Goal: Find specific page/section

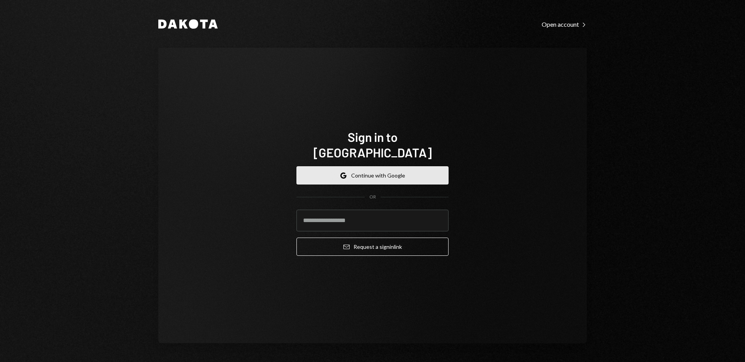
click at [375, 166] on button "Google Continue with Google" at bounding box center [372, 175] width 152 height 18
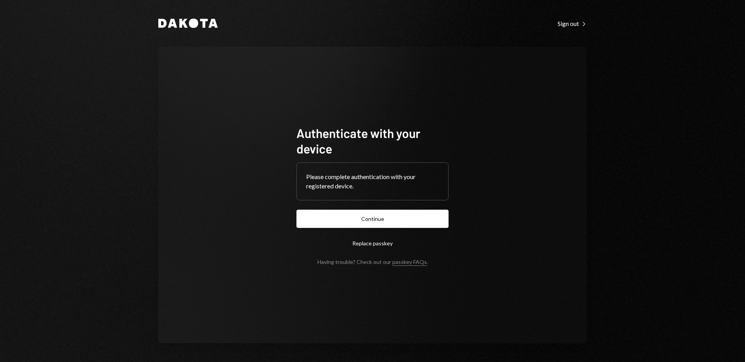
click at [391, 216] on button "Continue" at bounding box center [372, 219] width 152 height 18
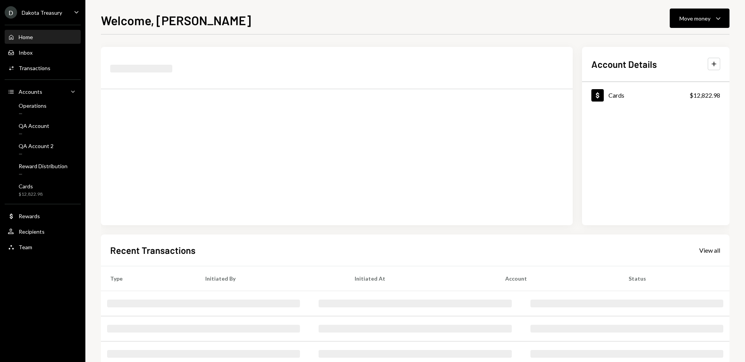
click at [44, 14] on div "Dakota Treasury" at bounding box center [42, 12] width 40 height 7
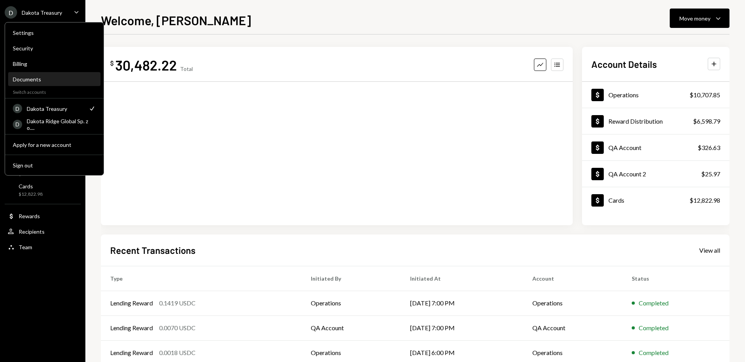
click at [64, 80] on div "Documents" at bounding box center [54, 79] width 83 height 7
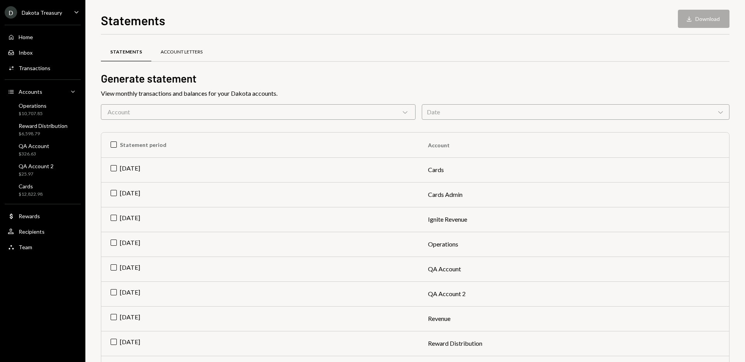
click at [176, 59] on div "Account Letters" at bounding box center [181, 52] width 60 height 19
